Goal: Check status

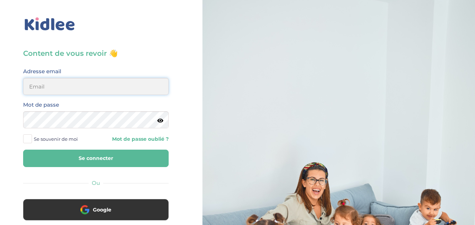
click at [102, 90] on input "email" at bounding box center [95, 86] width 145 height 17
type input "linda75001paris@outlook.fr"
click at [159, 123] on icon at bounding box center [160, 120] width 6 height 5
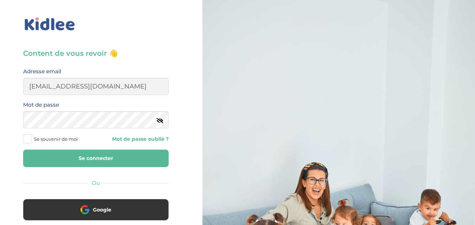
click at [113, 152] on button "Se connecter" at bounding box center [95, 158] width 145 height 17
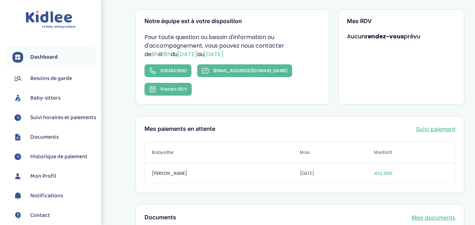
scroll to position [142, 0]
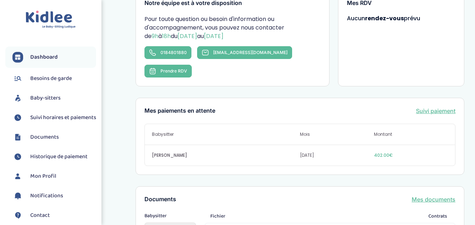
click at [446, 107] on link "Suivi paiement" at bounding box center [435, 111] width 39 height 9
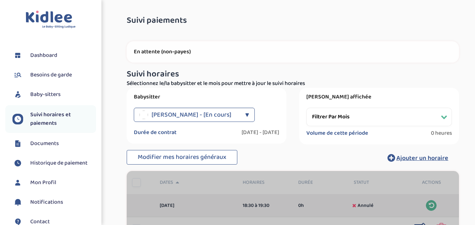
select select "[DATE]"
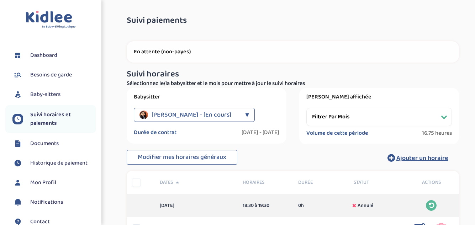
click at [174, 52] on p "En attente (non-payes)" at bounding box center [293, 51] width 318 height 7
click at [160, 52] on p "En attente (non-payes)" at bounding box center [293, 51] width 318 height 7
click at [71, 160] on span "Historique de paiement" at bounding box center [58, 163] width 57 height 9
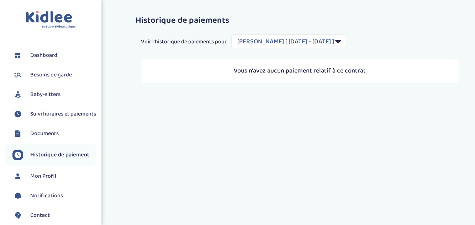
select select "1948"
